Goal: Task Accomplishment & Management: Manage account settings

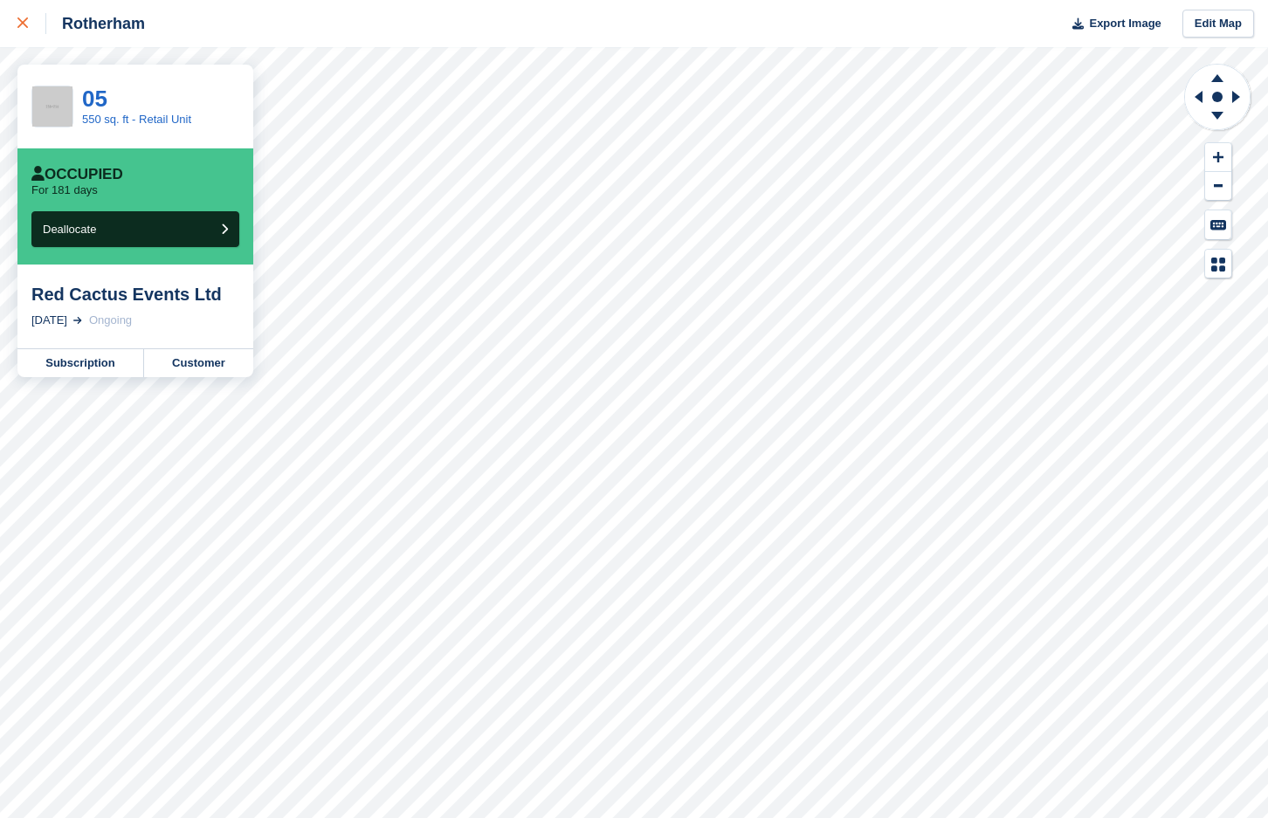
click at [24, 24] on icon at bounding box center [22, 22] width 10 height 10
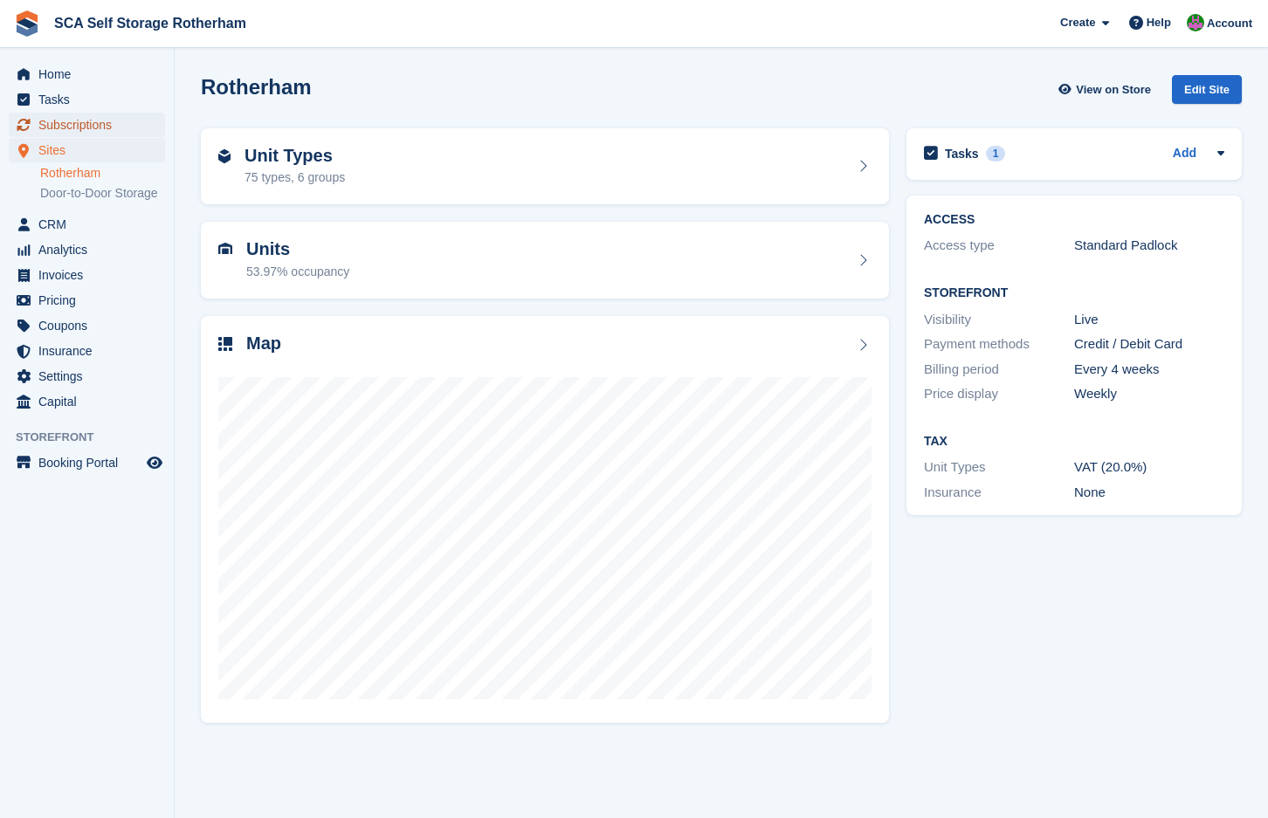
click at [61, 126] on span "Subscriptions" at bounding box center [90, 125] width 105 height 24
